Goal: Task Accomplishment & Management: Use online tool/utility

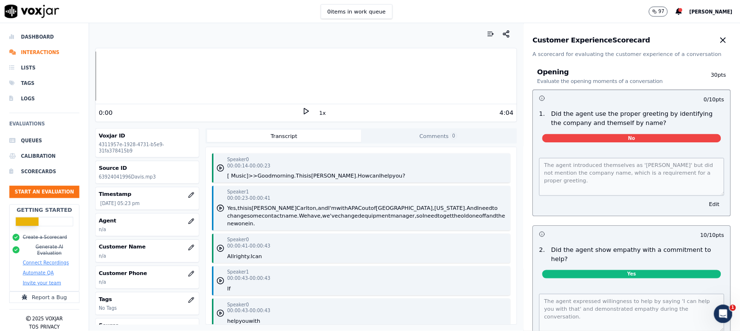
scroll to position [740, 0]
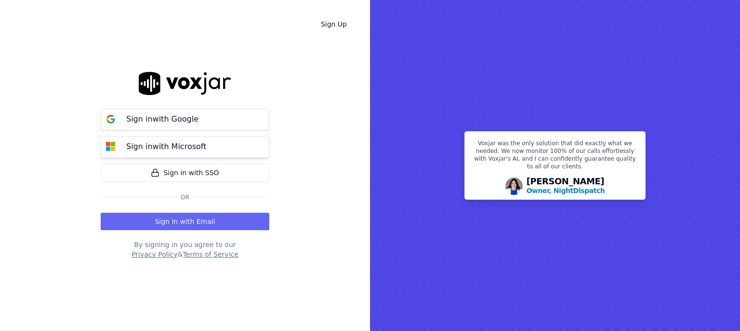
click at [196, 148] on p "Sign in with Microsoft" at bounding box center [166, 147] width 80 height 12
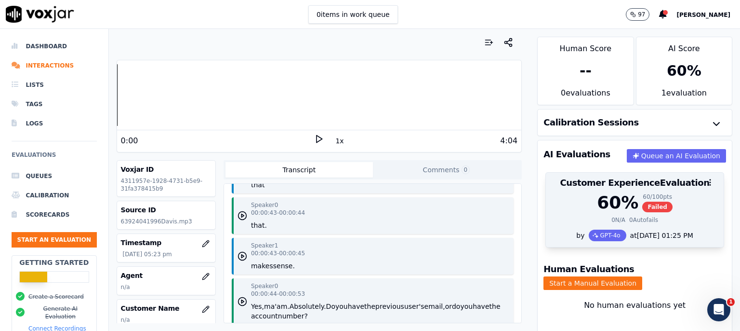
click at [603, 212] on div "60 %" at bounding box center [617, 202] width 41 height 19
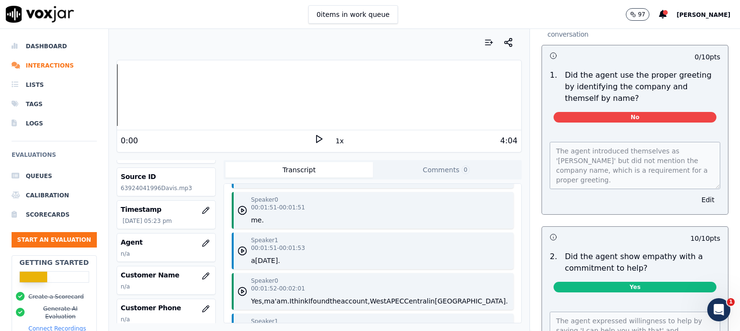
scroll to position [62, 0]
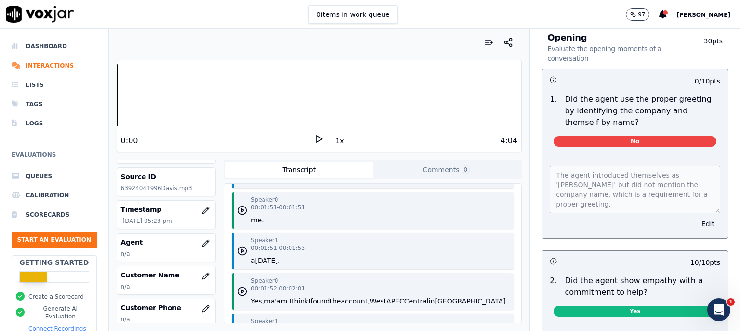
click at [696, 224] on button "Edit" at bounding box center [708, 223] width 25 height 13
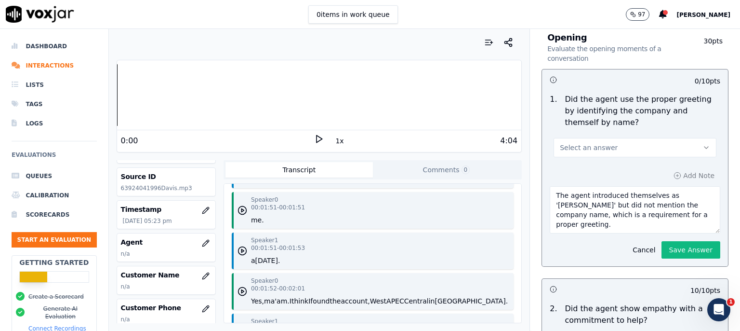
click at [679, 143] on button "Select an answer" at bounding box center [635, 147] width 163 height 19
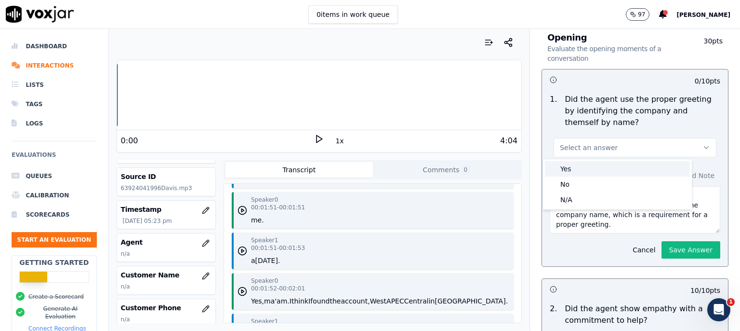
click at [602, 169] on div "Yes" at bounding box center [617, 168] width 145 height 15
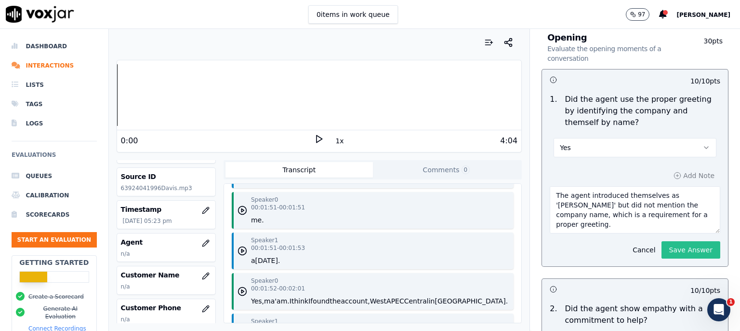
click at [665, 253] on button "Save Answer" at bounding box center [691, 249] width 59 height 17
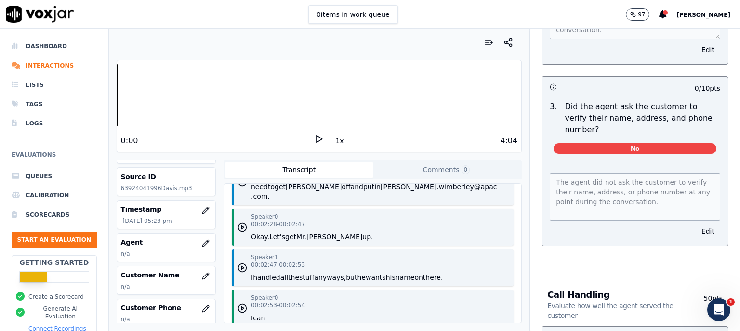
scroll to position [415, 0]
click at [642, 144] on span "No" at bounding box center [635, 149] width 163 height 11
click at [696, 225] on button "Edit" at bounding box center [708, 231] width 25 height 13
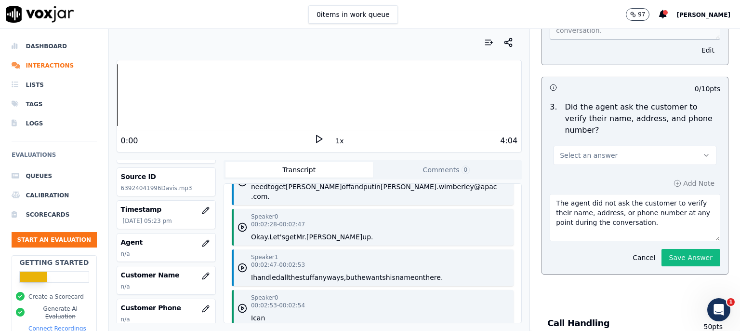
click at [703, 151] on icon "button" at bounding box center [707, 155] width 8 height 8
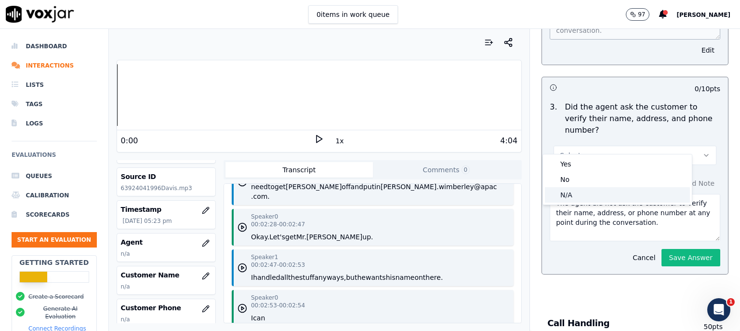
click at [603, 190] on div "N/A" at bounding box center [617, 194] width 145 height 15
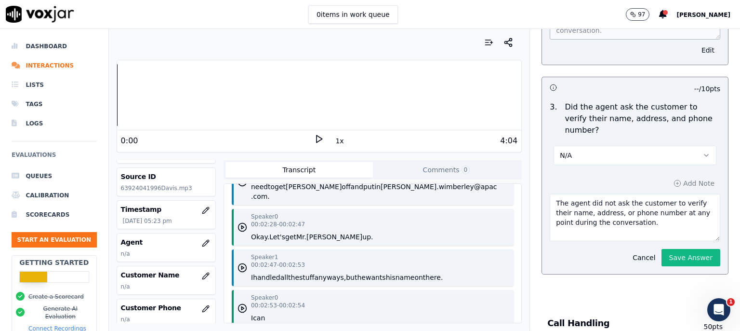
click at [656, 170] on div "Add Note The agent did not ask the customer to verify their name, address, or p…" at bounding box center [635, 221] width 186 height 105
click at [662, 249] on button "Save Answer" at bounding box center [691, 257] width 59 height 17
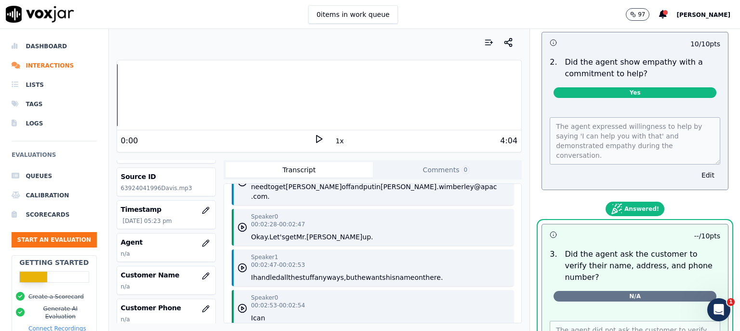
scroll to position [353, 0]
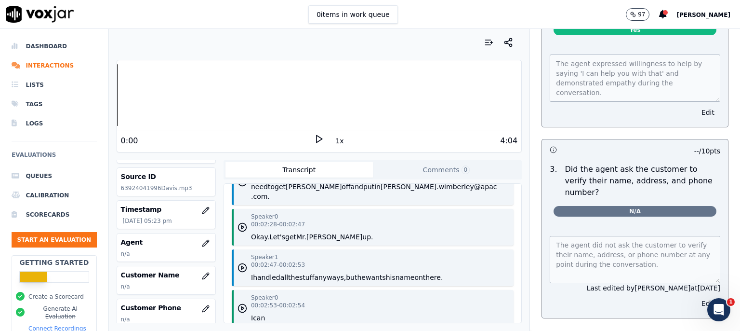
click at [696, 296] on button "Edit" at bounding box center [708, 302] width 25 height 13
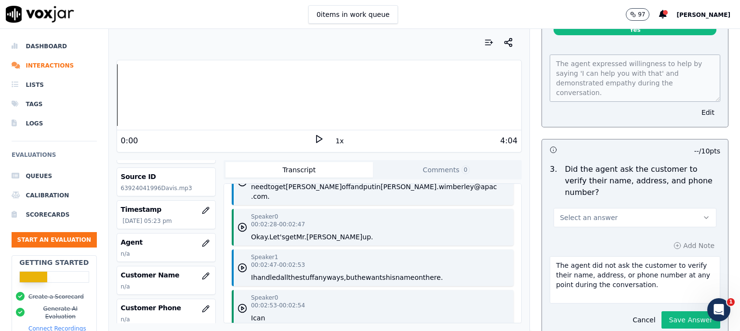
click at [666, 234] on div "Add Note The agent did not ask the customer to verify their name, address, or p…" at bounding box center [635, 283] width 186 height 105
click at [656, 233] on div "Add Note The agent did not ask the customer to verify their name, address, or p…" at bounding box center [635, 283] width 186 height 105
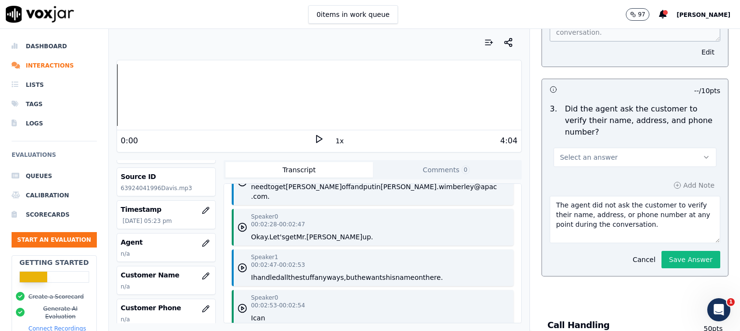
scroll to position [415, 0]
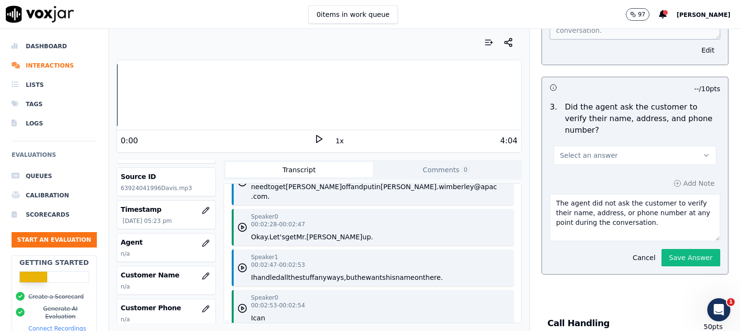
click at [639, 211] on textarea "The agent did not ask the customer to verify their name, address, or phone numb…" at bounding box center [635, 217] width 171 height 47
click at [703, 151] on icon "button" at bounding box center [707, 155] width 8 height 8
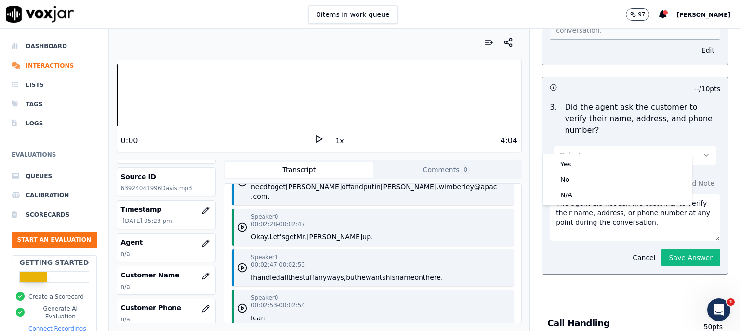
click at [694, 139] on div "Select an answer" at bounding box center [635, 150] width 178 height 29
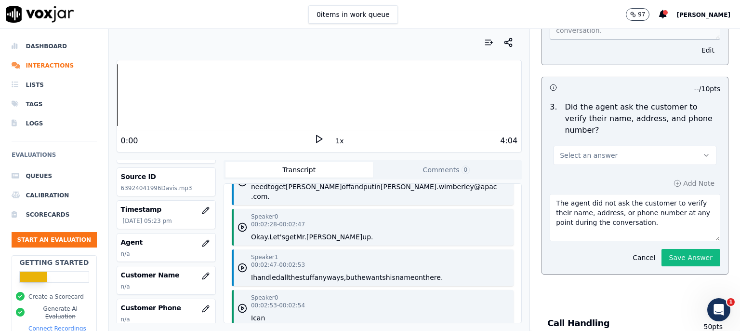
click at [703, 151] on icon "button" at bounding box center [707, 155] width 8 height 8
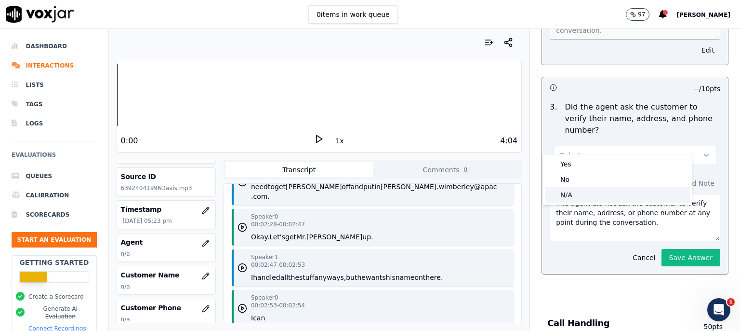
click at [605, 191] on div "N/A" at bounding box center [617, 194] width 145 height 15
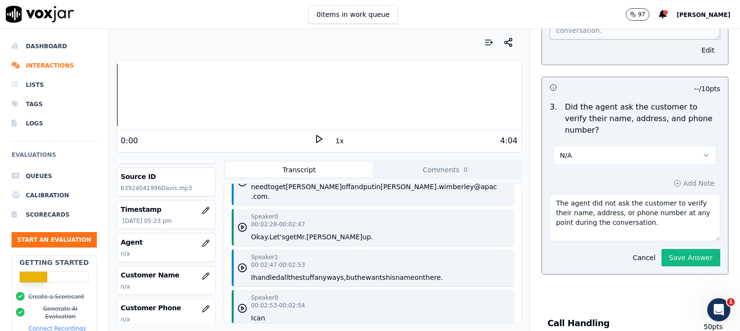
drag, startPoint x: 648, startPoint y: 208, endPoint x: 543, endPoint y: 192, distance: 106.3
click at [550, 194] on textarea "The agent did not ask the customer to verify their name, address, or phone numb…" at bounding box center [635, 217] width 171 height 47
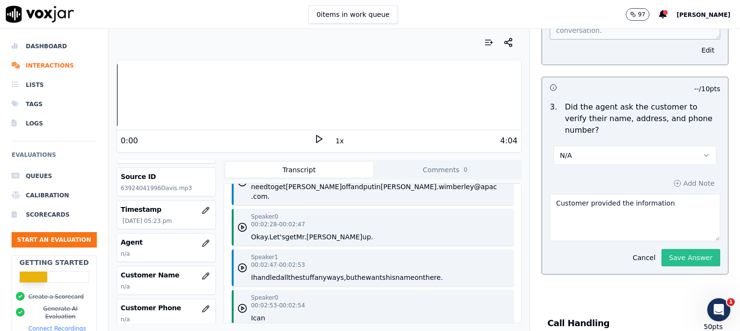
type textarea "Customer provided the information"
click at [662, 249] on button "Save Answer" at bounding box center [691, 257] width 59 height 17
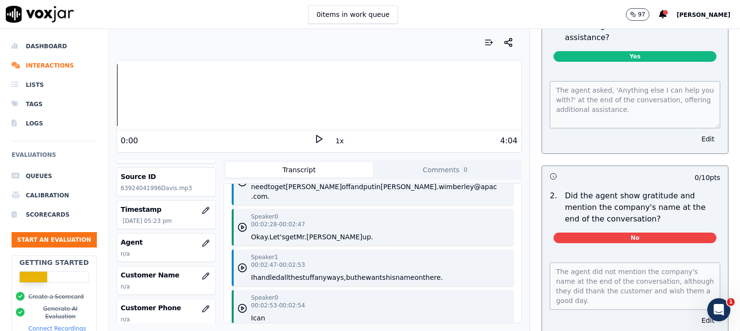
scroll to position [1696, 0]
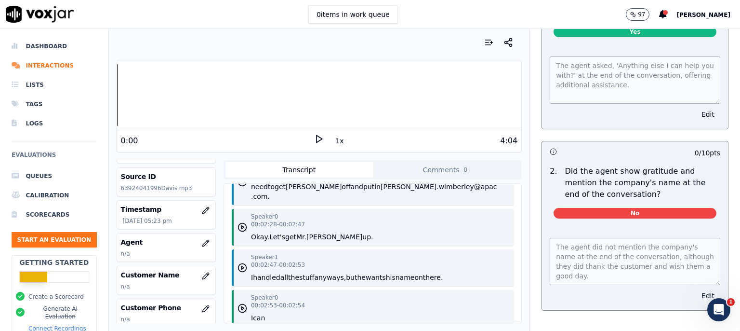
click at [696, 289] on button "Edit" at bounding box center [708, 295] width 25 height 13
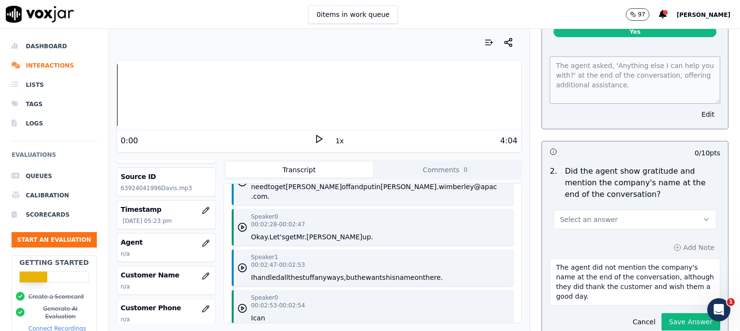
click at [683, 210] on button "Select an answer" at bounding box center [635, 219] width 163 height 19
click at [628, 203] on div "Yes" at bounding box center [617, 202] width 145 height 15
drag, startPoint x: 667, startPoint y: 236, endPoint x: 542, endPoint y: 230, distance: 125.0
click at [550, 258] on textarea "The agent did not mention the company's name at the end of the conversation, al…" at bounding box center [635, 281] width 171 height 47
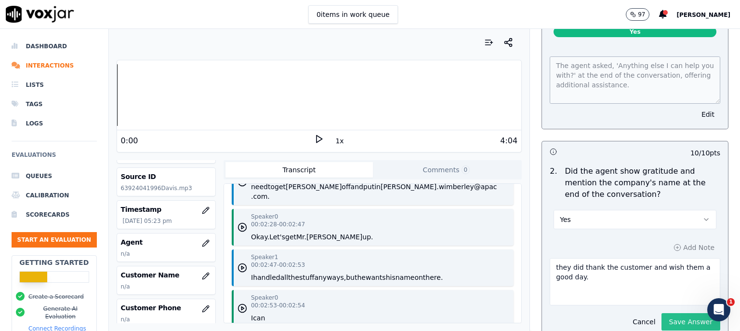
type textarea "they did thank the customer and wish them a good day."
click at [664, 313] on button "Save Answer" at bounding box center [691, 321] width 59 height 17
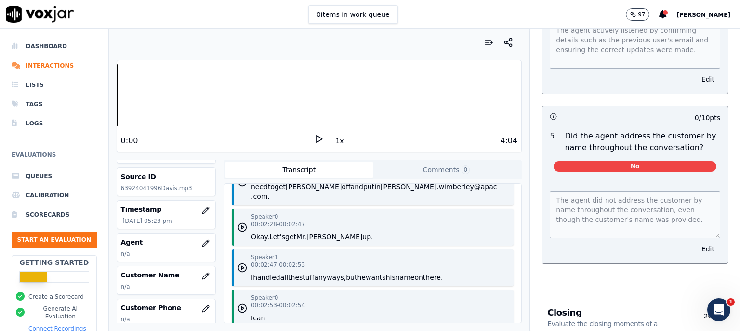
scroll to position [1322, 0]
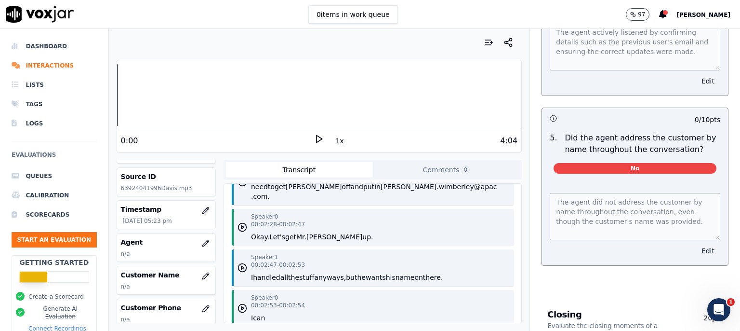
click at [696, 244] on button "Edit" at bounding box center [708, 250] width 25 height 13
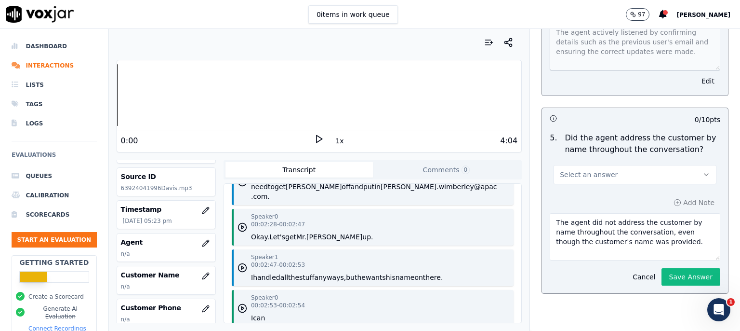
click at [678, 165] on button "Select an answer" at bounding box center [635, 174] width 163 height 19
click at [583, 209] on div "N/A" at bounding box center [617, 210] width 145 height 15
drag, startPoint x: 654, startPoint y: 227, endPoint x: 543, endPoint y: 208, distance: 113.4
click at [550, 213] on textarea "The agent did not address the customer by name throughout the conversation, eve…" at bounding box center [635, 236] width 171 height 47
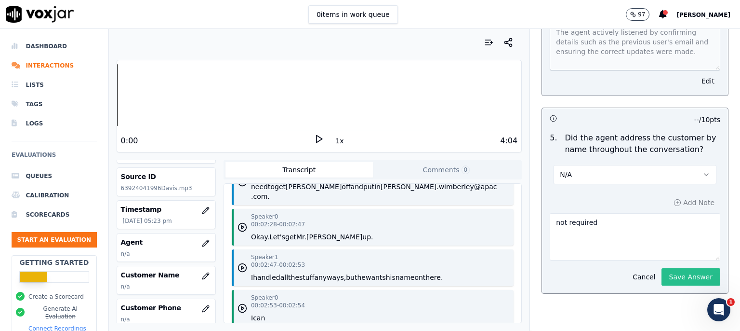
type textarea "not required"
click at [662, 268] on button "Save Answer" at bounding box center [691, 276] width 59 height 17
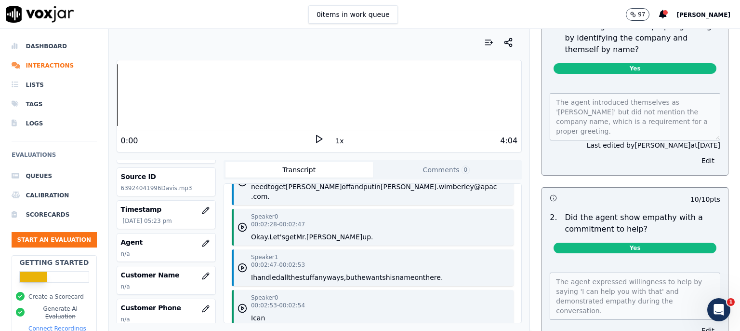
scroll to position [0, 0]
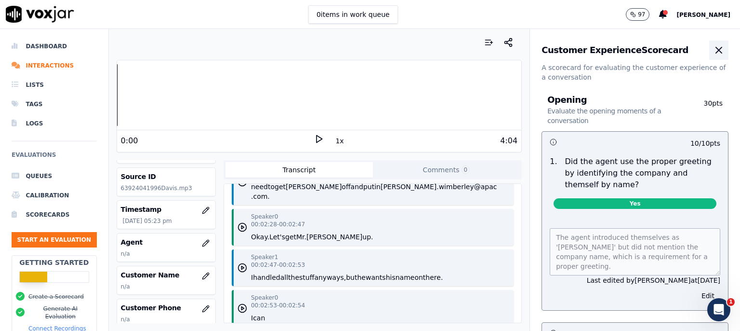
click at [716, 53] on icon "button" at bounding box center [719, 50] width 6 height 6
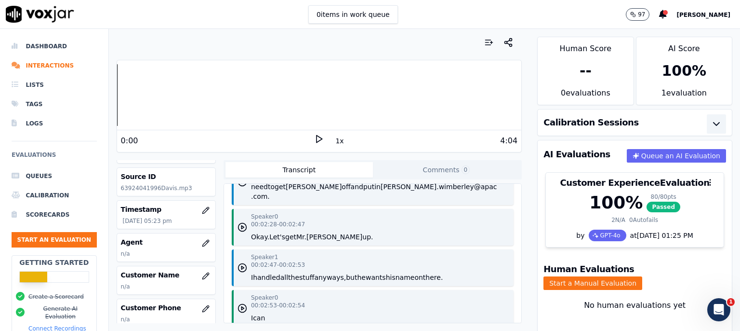
click at [714, 125] on icon "button" at bounding box center [717, 123] width 6 height 3
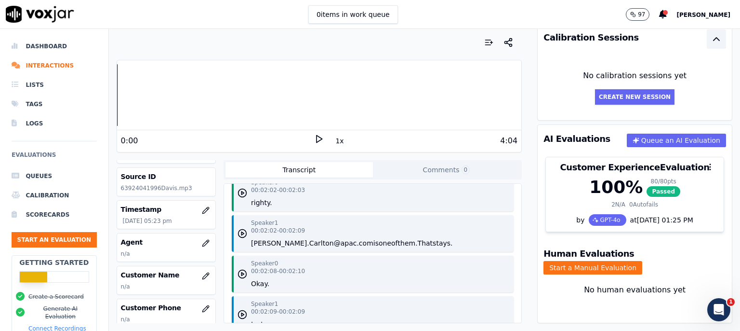
scroll to position [1170, 0]
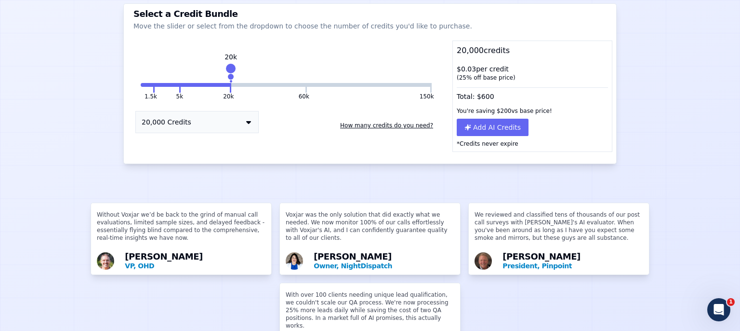
scroll to position [42, 0]
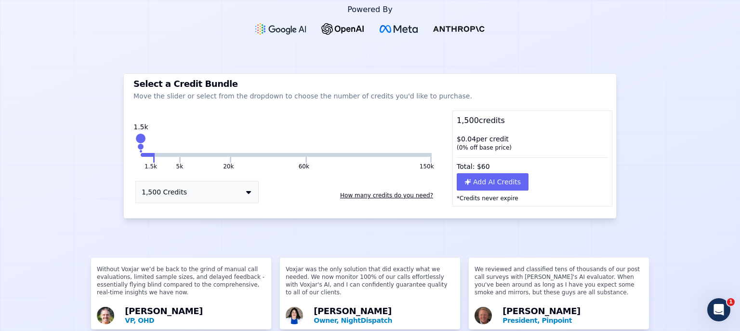
drag, startPoint x: 227, startPoint y: 137, endPoint x: 137, endPoint y: 141, distance: 90.2
click at [137, 141] on div at bounding box center [140, 138] width 13 height 13
click at [248, 192] on button "1,500 Credits" at bounding box center [196, 192] width 123 height 22
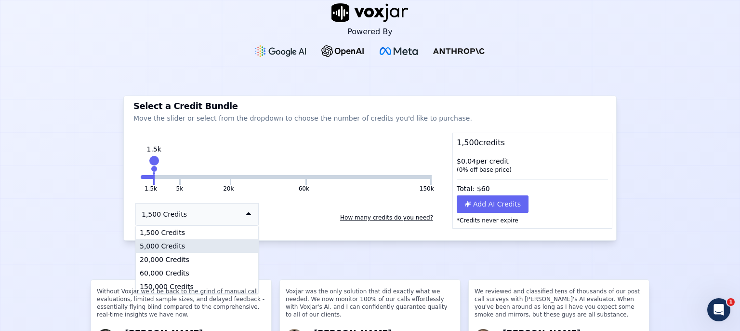
scroll to position [0, 0]
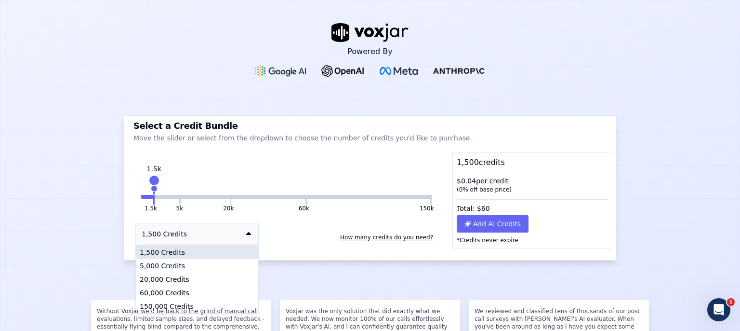
click at [207, 251] on div "1,500 Credits" at bounding box center [197, 251] width 122 height 13
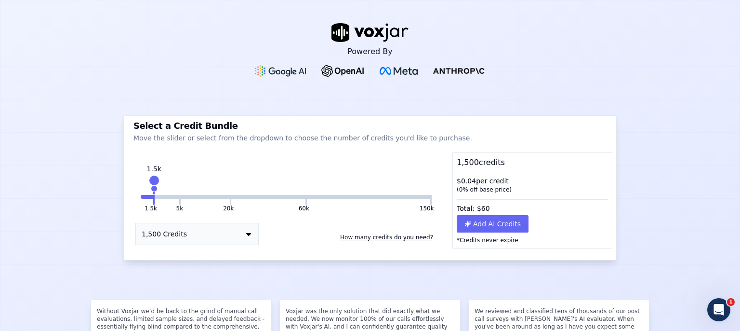
click at [652, 179] on div "Powered By Select a Credit Bundle Move the slider or select from the dropdown t…" at bounding box center [370, 165] width 740 height 331
